Goal: Find specific page/section: Find specific page/section

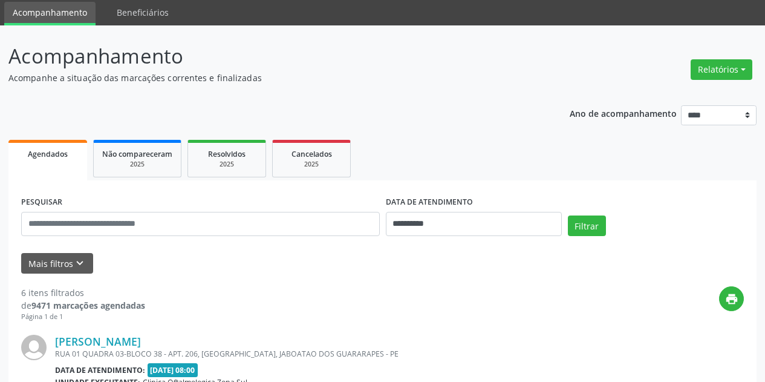
scroll to position [60, 0]
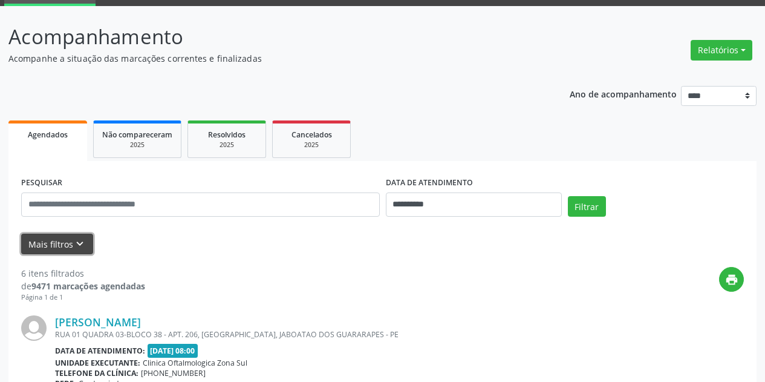
click at [79, 241] on icon "keyboard_arrow_down" at bounding box center [79, 243] width 13 height 13
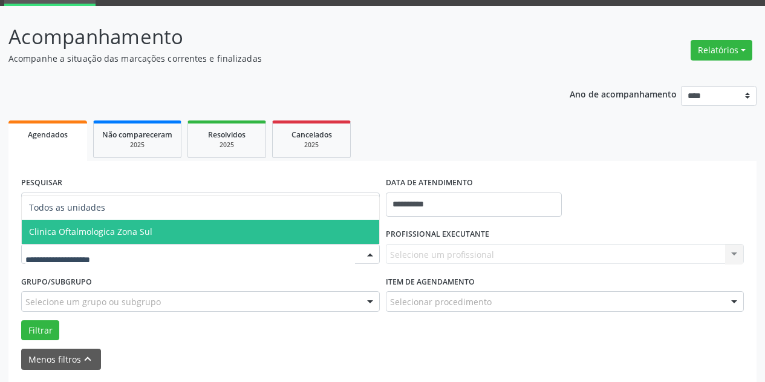
click at [146, 228] on span "Clinica Oftalmologica Zona Sul" at bounding box center [90, 231] width 123 height 11
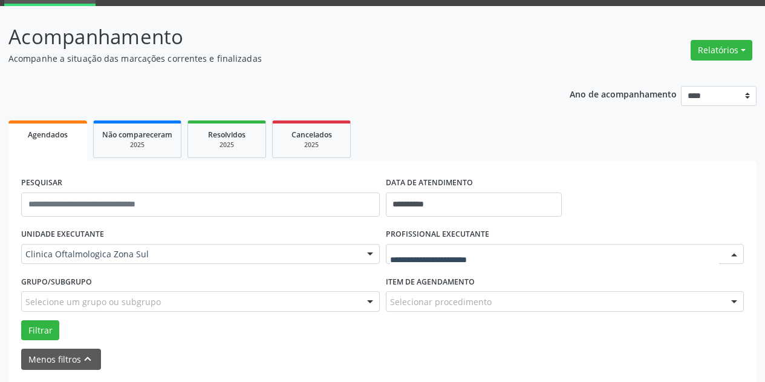
click at [447, 247] on div at bounding box center [565, 254] width 359 height 21
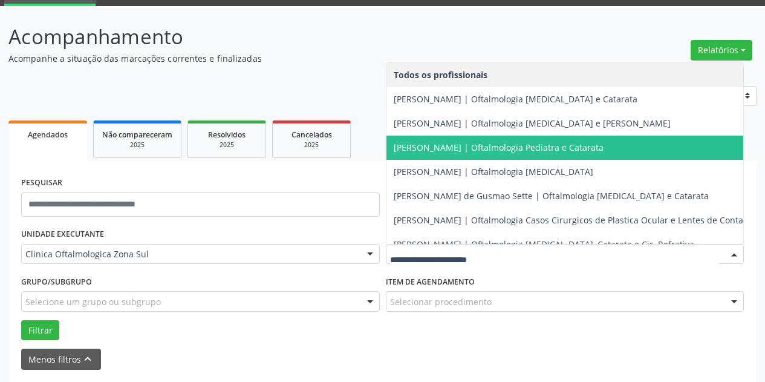
click at [474, 146] on span "[PERSON_NAME] | Oftalmologia Pediatra e Catarata" at bounding box center [499, 146] width 210 height 11
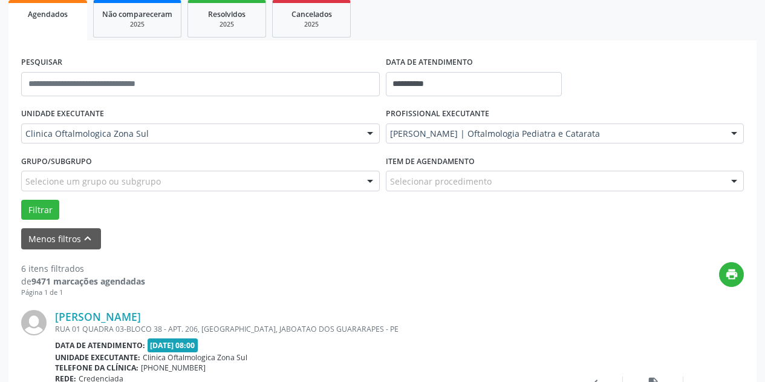
scroll to position [181, 0]
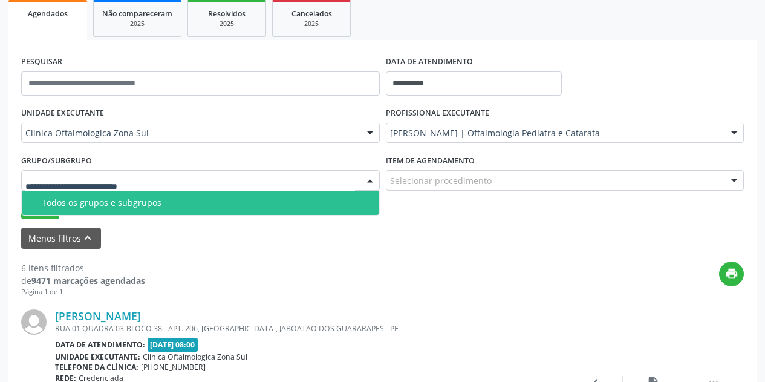
click at [208, 178] on div at bounding box center [200, 180] width 359 height 21
click at [206, 207] on div "Todos os grupos e subgrupos" at bounding box center [207, 203] width 330 height 10
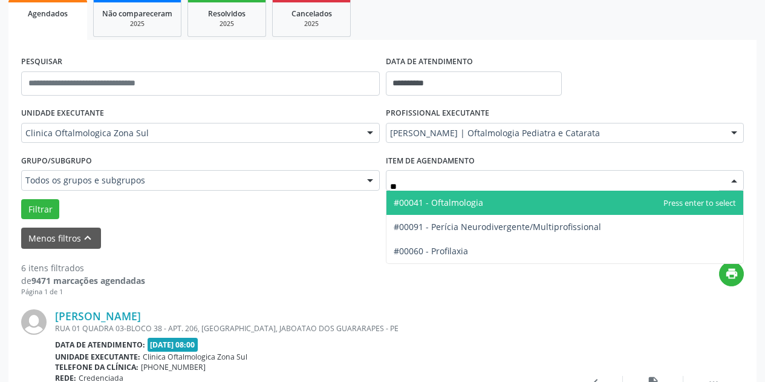
type input "***"
click at [421, 197] on span "#00041 - Oftalmologia" at bounding box center [438, 202] width 89 height 11
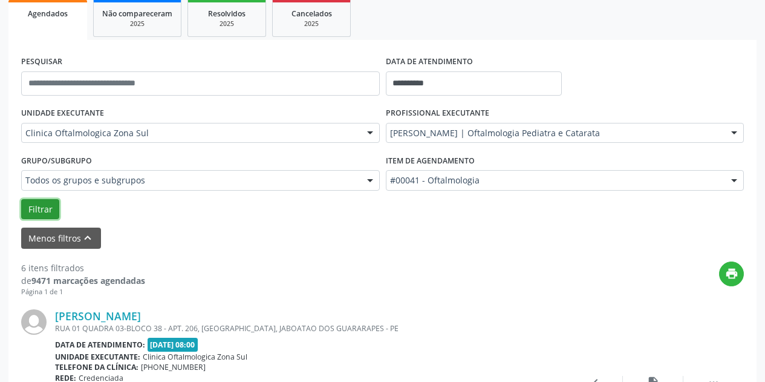
click at [43, 212] on button "Filtrar" at bounding box center [40, 209] width 38 height 21
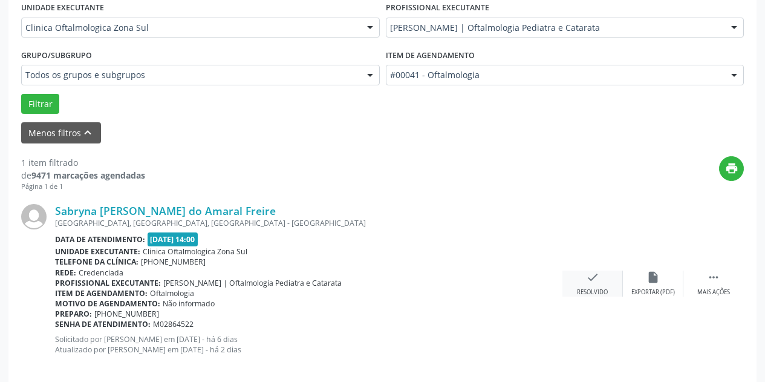
scroll to position [302, 0]
